Goal: Information Seeking & Learning: Learn about a topic

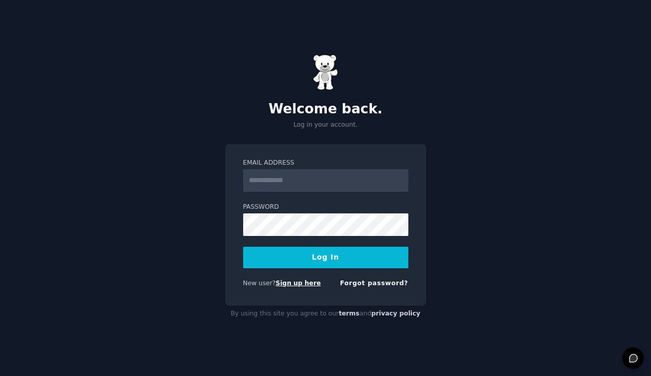
click at [294, 285] on link "Sign up here" at bounding box center [298, 283] width 45 height 7
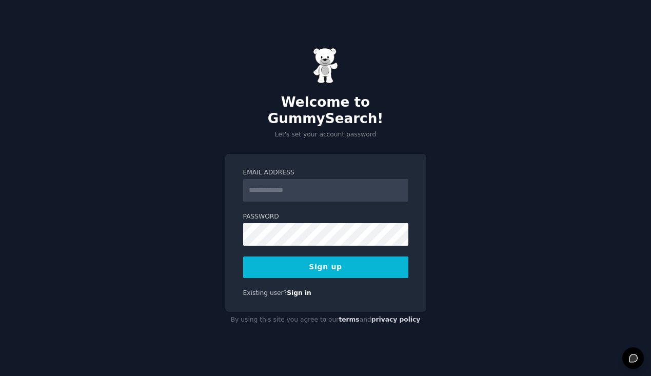
click at [313, 184] on input "Email Address" at bounding box center [325, 190] width 165 height 23
type input "**********"
click at [391, 260] on button "Sign up" at bounding box center [325, 268] width 165 height 22
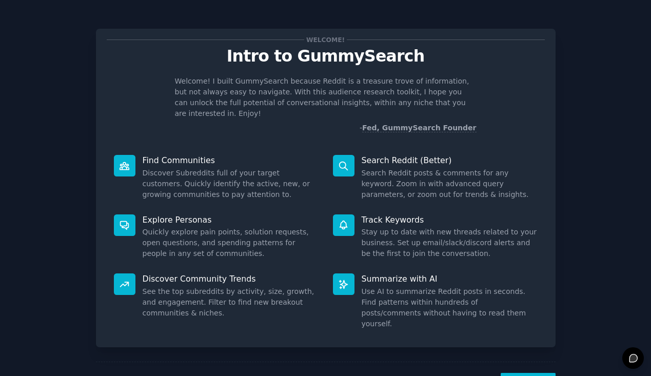
scroll to position [25, 0]
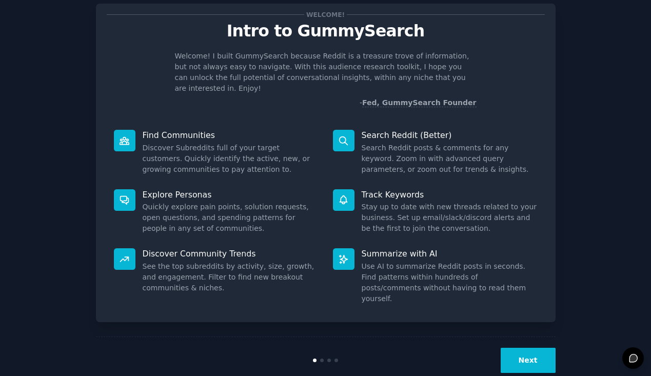
click at [518, 348] on button "Next" at bounding box center [528, 360] width 55 height 25
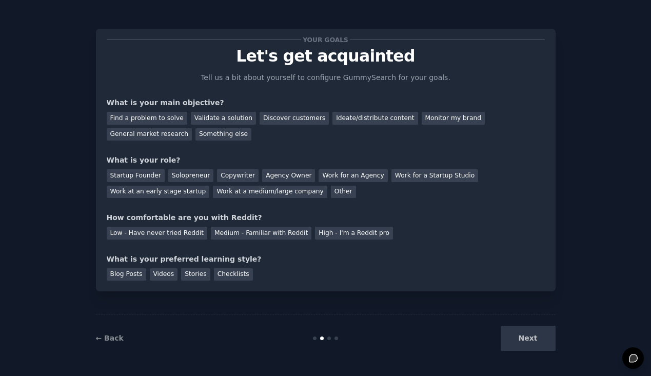
click at [521, 337] on div "Next" at bounding box center [478, 338] width 153 height 25
click at [166, 135] on div "General market research" at bounding box center [150, 134] width 86 height 13
click at [160, 122] on div "Find a problem to solve" at bounding box center [147, 118] width 81 height 13
click at [163, 131] on div "General market research" at bounding box center [150, 134] width 86 height 13
click at [197, 121] on div "Validate a solution" at bounding box center [223, 118] width 65 height 13
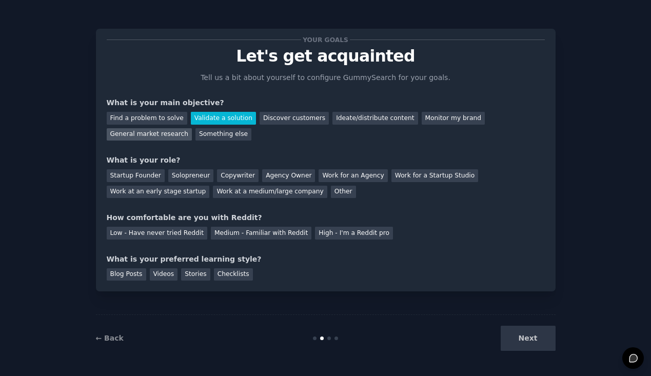
click at [168, 137] on div "General market research" at bounding box center [150, 134] width 86 height 13
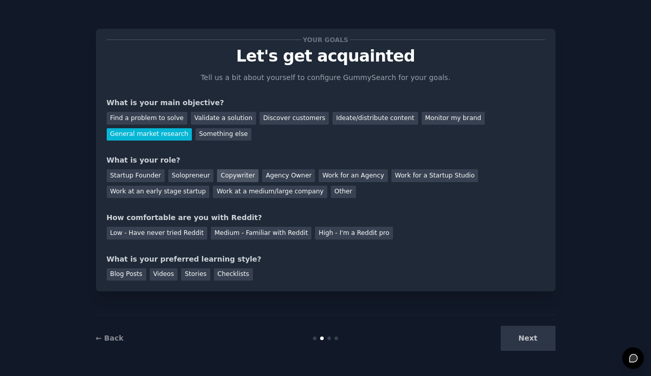
click at [228, 178] on div "Copywriter" at bounding box center [238, 175] width 42 height 13
click at [260, 235] on div "Medium - Familiar with Reddit" at bounding box center [261, 233] width 101 height 13
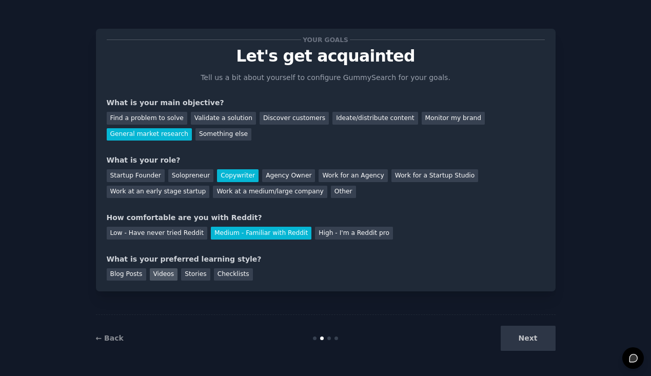
click at [167, 278] on div "Videos" at bounding box center [164, 274] width 28 height 13
click at [227, 283] on div "Your goals Let's get acquainted Tell us a bit about yourself to configure Gummy…" at bounding box center [326, 160] width 460 height 263
click at [228, 275] on div "Checklists" at bounding box center [233, 274] width 39 height 13
click at [153, 269] on div "Videos" at bounding box center [164, 274] width 28 height 13
click at [529, 338] on button "Next" at bounding box center [528, 338] width 55 height 25
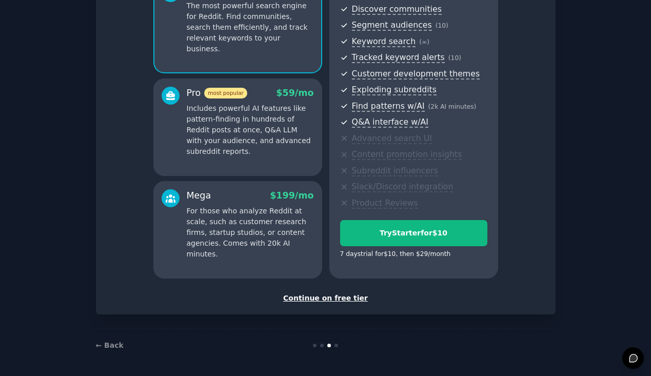
click at [341, 301] on div "Continue on free tier" at bounding box center [326, 298] width 438 height 11
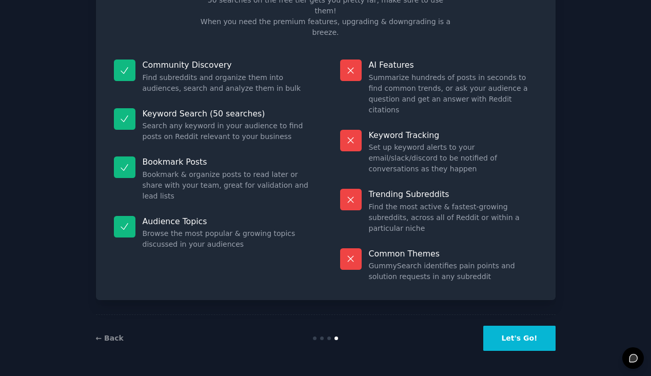
scroll to position [24, 0]
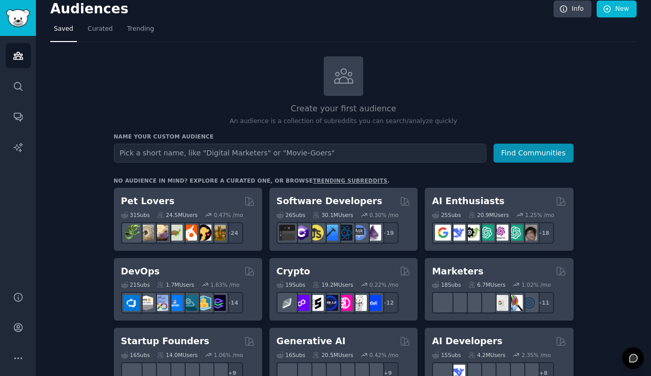
scroll to position [11, 0]
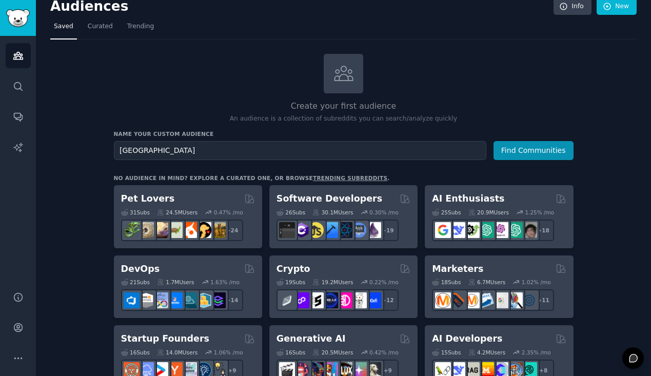
type input "[GEOGRAPHIC_DATA]"
click at [494, 141] on button "Find Communities" at bounding box center [534, 150] width 80 height 19
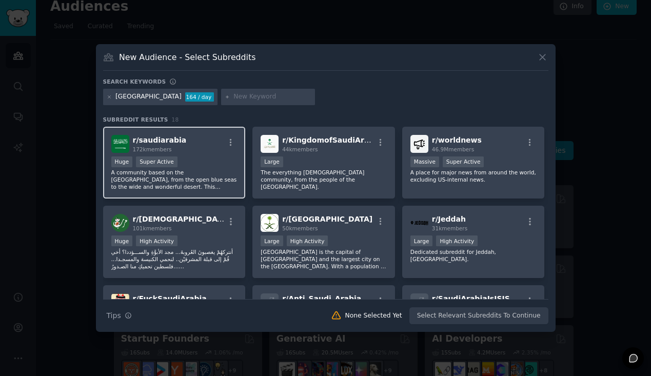
click at [190, 175] on p "A community based on the [GEOGRAPHIC_DATA], from the open blue seas to the wide…" at bounding box center [174, 180] width 126 height 22
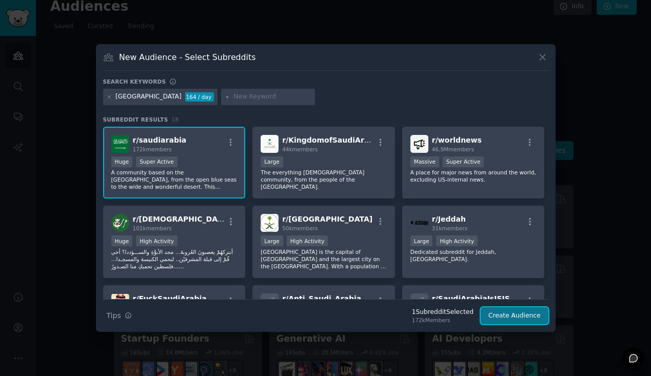
click at [530, 314] on button "Create Audience" at bounding box center [515, 315] width 68 height 17
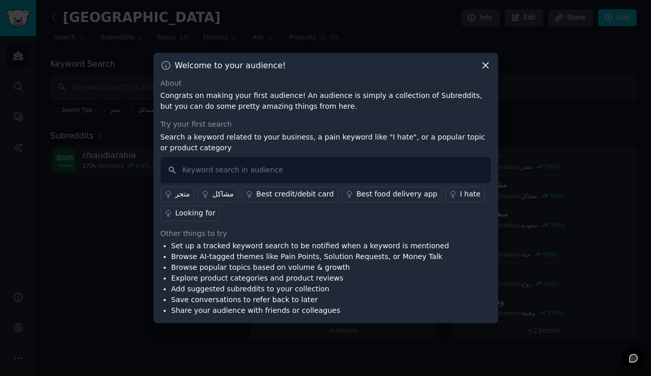
click at [485, 69] on icon at bounding box center [485, 65] width 11 height 11
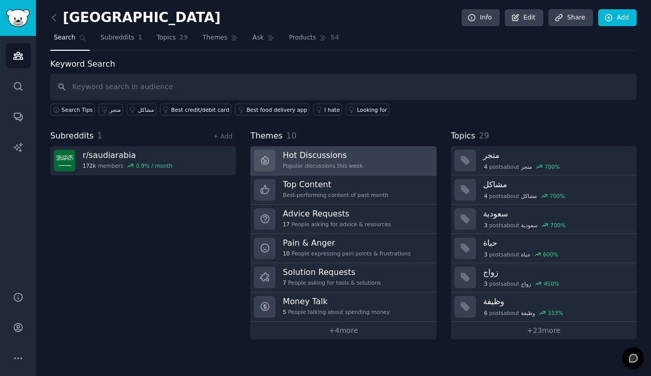
click at [375, 164] on link "Hot Discussions Popular discussions this week" at bounding box center [343, 160] width 186 height 29
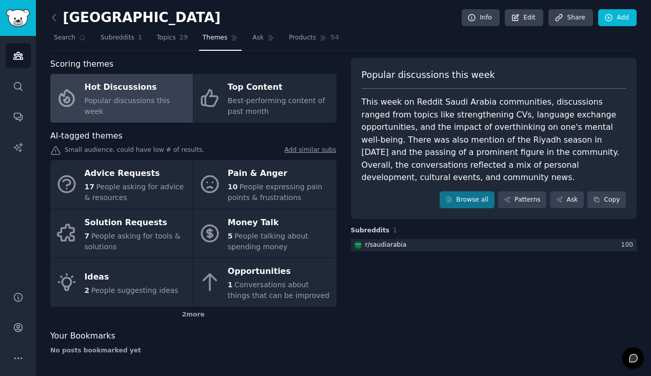
scroll to position [1, 0]
